Goal: Task Accomplishment & Management: Manage account settings

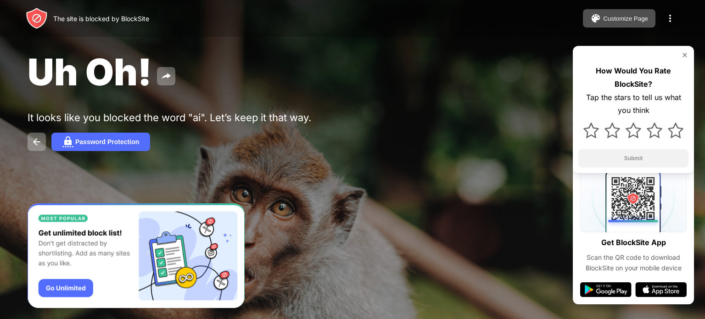
click at [668, 17] on img at bounding box center [670, 18] width 11 height 11
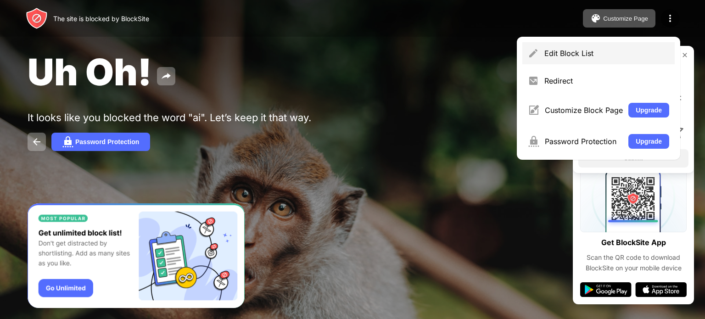
click at [644, 44] on div "Edit Block List" at bounding box center [598, 53] width 152 height 22
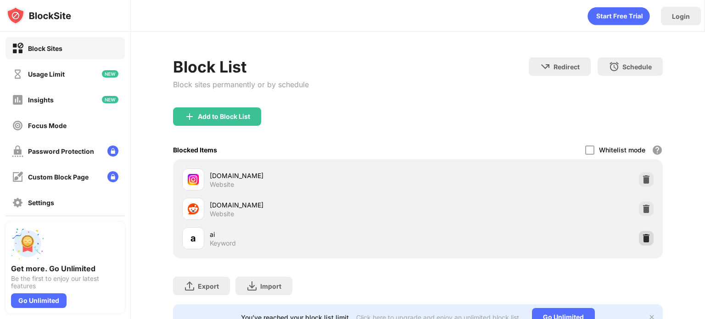
click at [642, 235] on img at bounding box center [646, 238] width 9 height 9
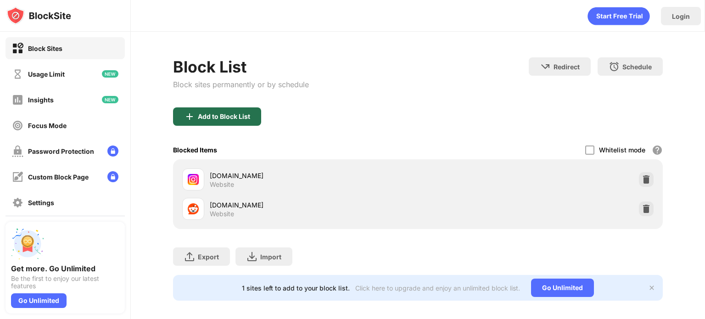
click at [242, 113] on div "Add to Block List" at bounding box center [224, 116] width 52 height 7
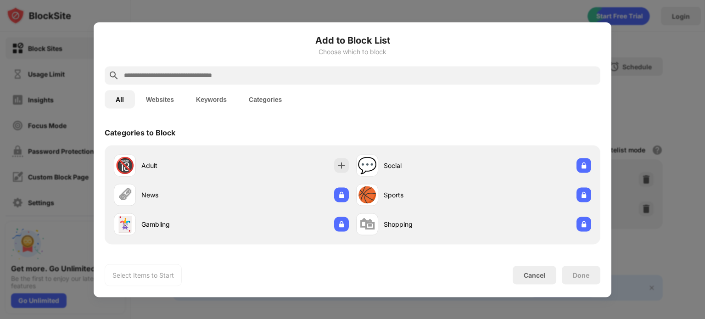
click at [287, 76] on input "text" at bounding box center [360, 75] width 474 height 11
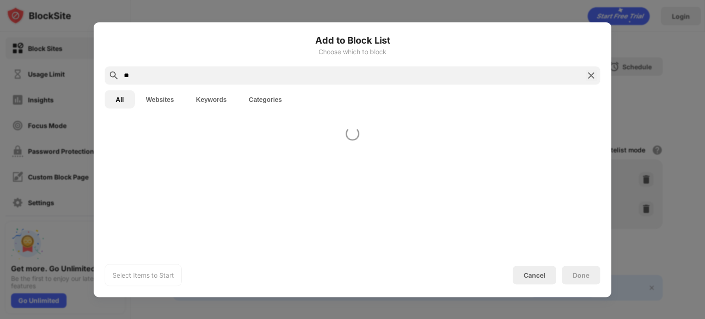
type input "*"
type input "**"
click at [213, 97] on button "Keywords" at bounding box center [211, 99] width 53 height 18
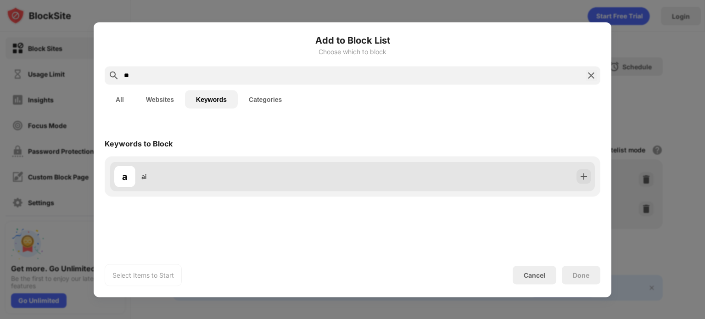
click at [437, 162] on div "a ai" at bounding box center [352, 176] width 485 height 29
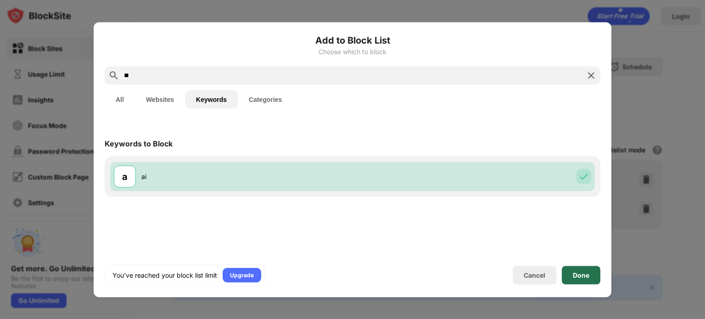
click at [579, 273] on div "Done" at bounding box center [581, 274] width 17 height 7
